Goal: Information Seeking & Learning: Check status

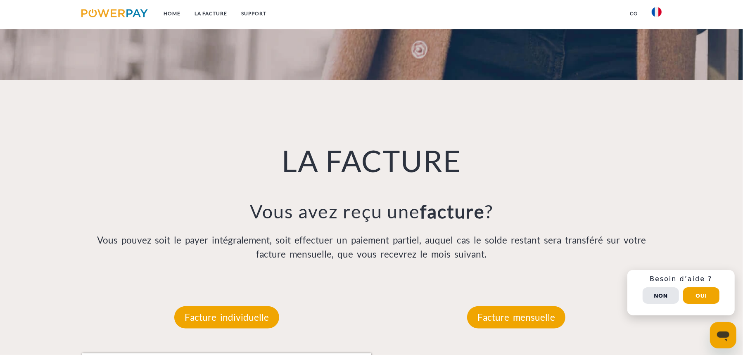
scroll to position [534, 0]
click at [517, 302] on p "Facture mensuelle" at bounding box center [516, 317] width 98 height 22
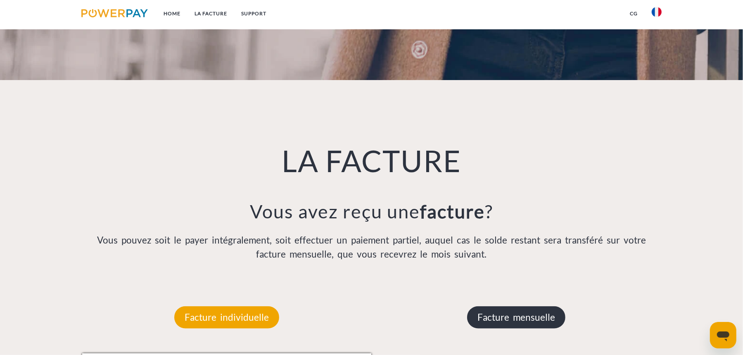
click at [510, 302] on p "Facture mensuelle" at bounding box center [516, 317] width 98 height 22
click at [509, 302] on p "Facture mensuelle" at bounding box center [516, 317] width 98 height 22
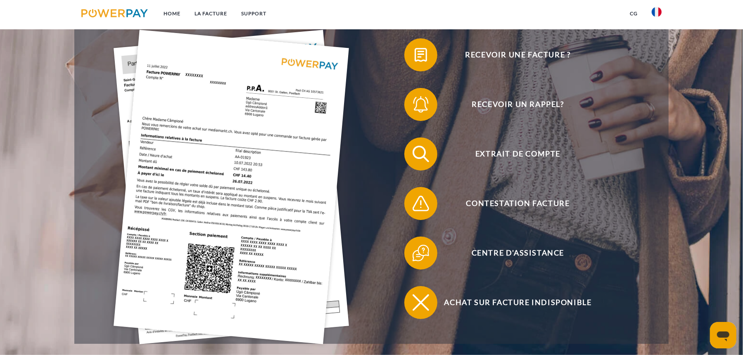
scroll to position [212, 0]
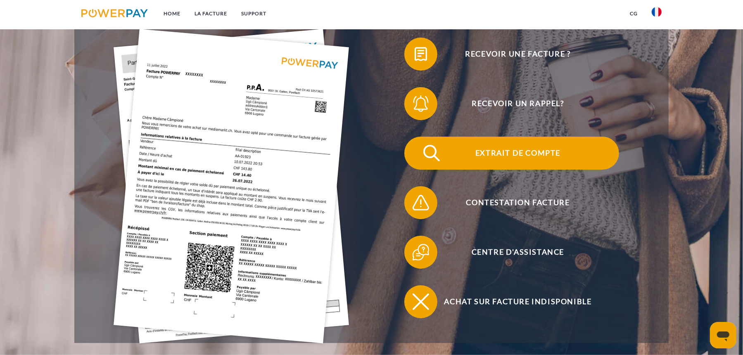
click at [513, 150] on span "Extrait de compte" at bounding box center [518, 153] width 202 height 33
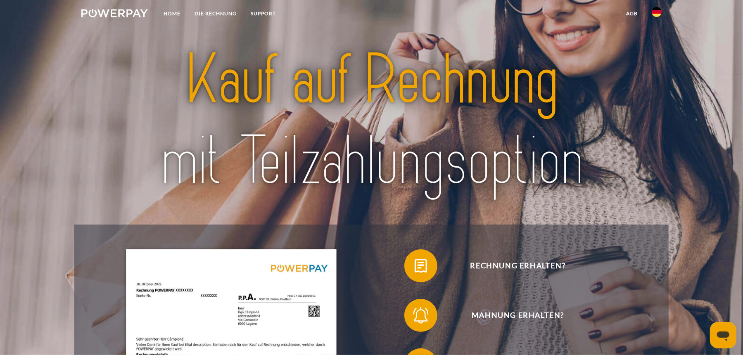
click at [653, 12] on img at bounding box center [657, 12] width 10 height 10
click at [653, 40] on img at bounding box center [657, 39] width 10 height 10
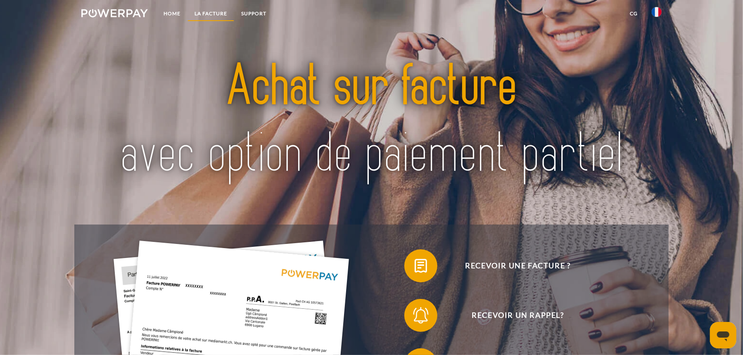
click at [220, 16] on link "LA FACTURE" at bounding box center [211, 13] width 47 height 15
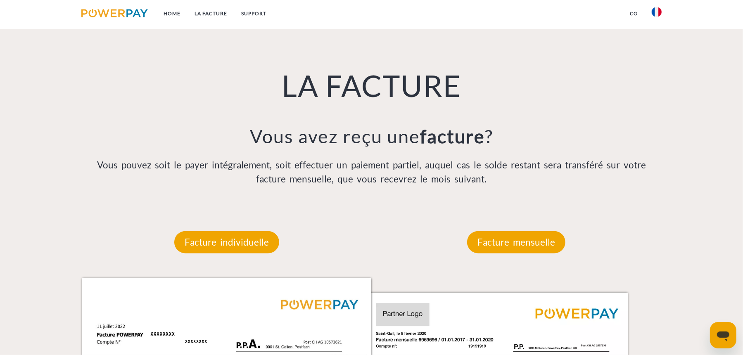
scroll to position [615, 0]
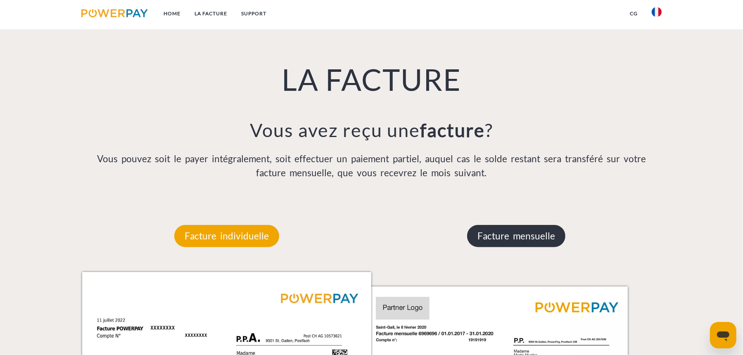
click at [496, 237] on p "Facture mensuelle" at bounding box center [516, 236] width 98 height 22
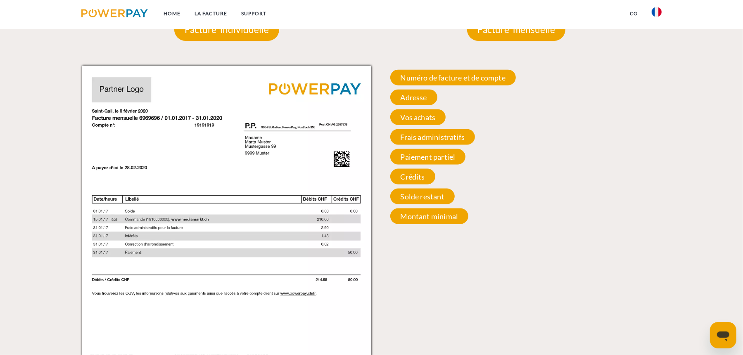
scroll to position [821, 0]
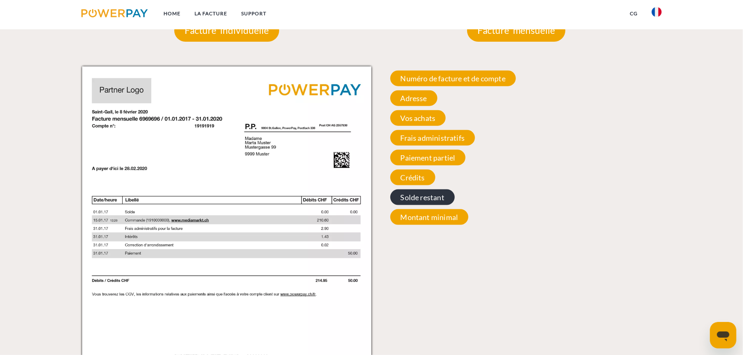
click at [414, 198] on span "Solde restant" at bounding box center [422, 198] width 64 height 16
